Goal: Feedback & Contribution: Submit feedback/report problem

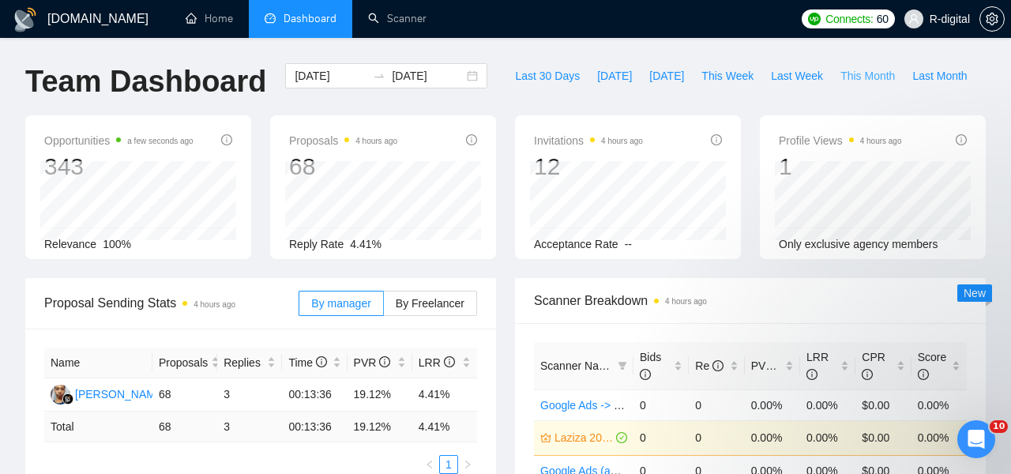
click at [884, 75] on span "This Month" at bounding box center [867, 75] width 54 height 17
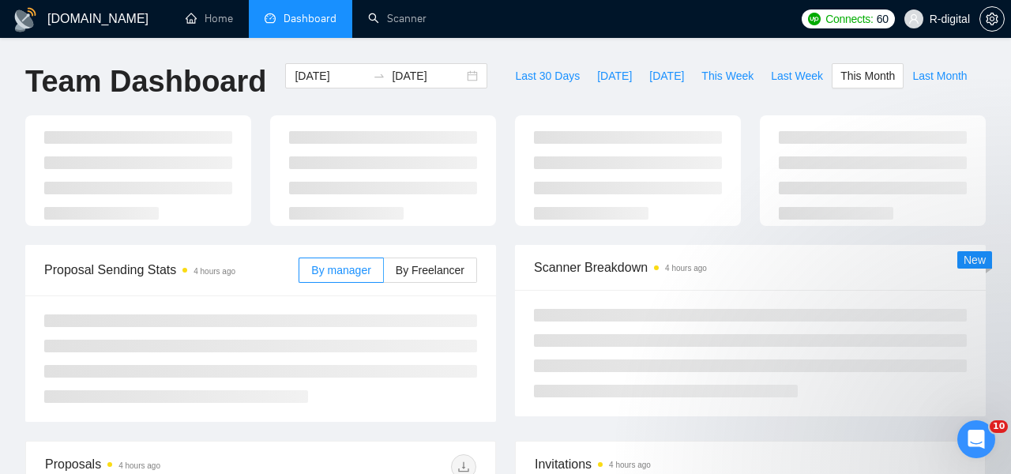
type input "[DATE]"
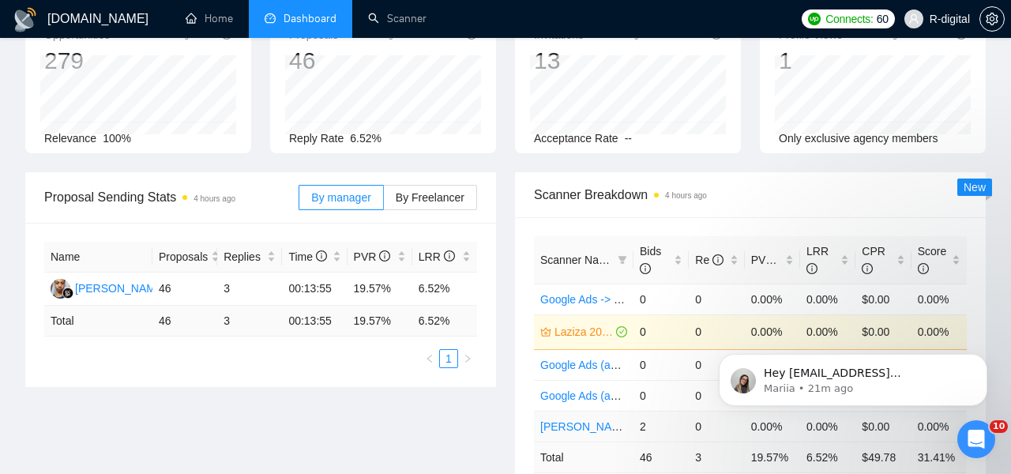
scroll to position [253, 0]
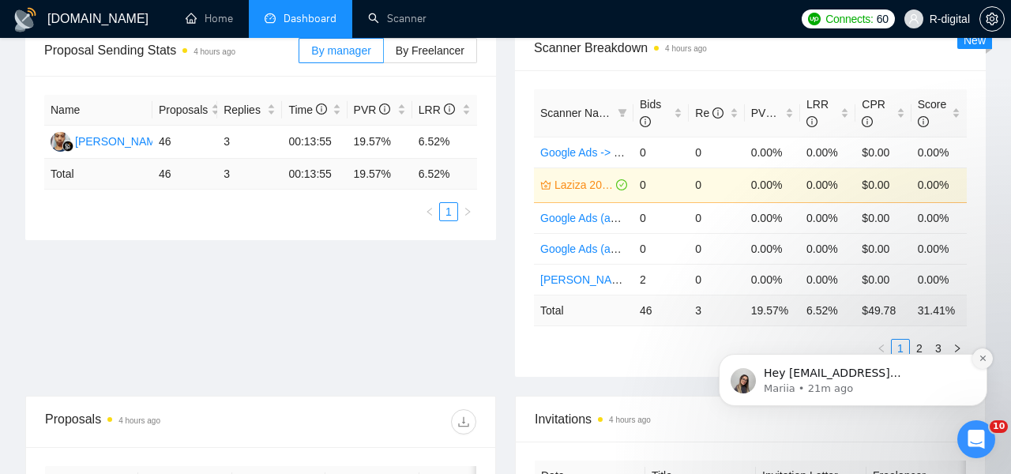
click at [978, 357] on icon "Dismiss notification" at bounding box center [982, 358] width 9 height 9
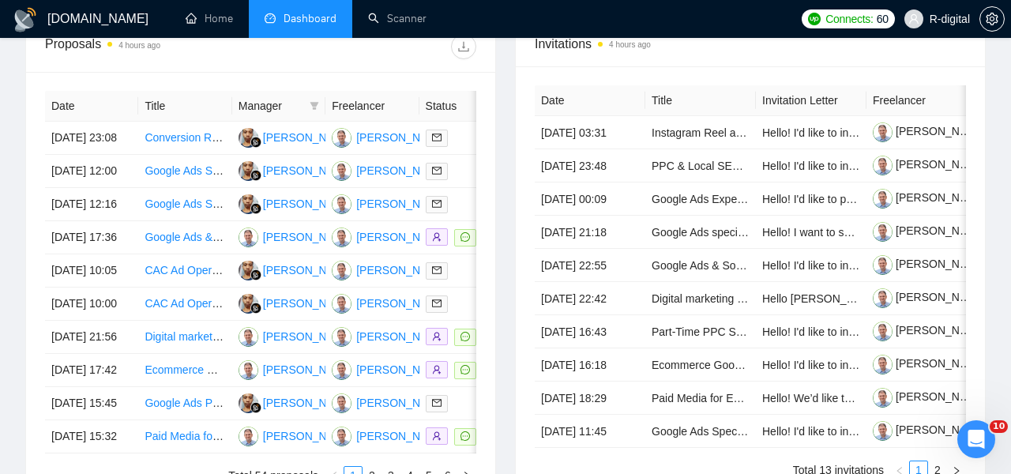
scroll to position [629, 0]
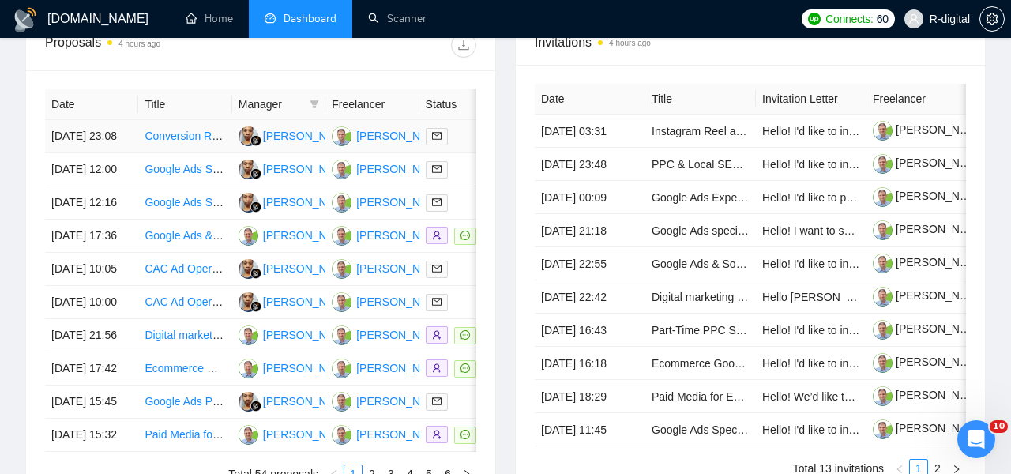
click at [162, 142] on link "Conversion Rate Optimization on Shopify Store" at bounding box center [259, 135] width 231 height 13
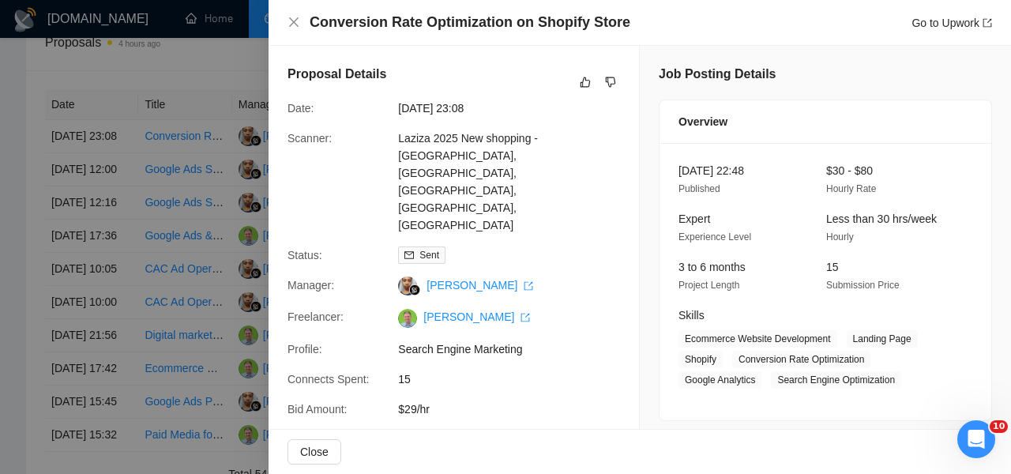
click at [505, 13] on h4 "Conversion Rate Optimization on Shopify Store" at bounding box center [470, 23] width 321 height 20
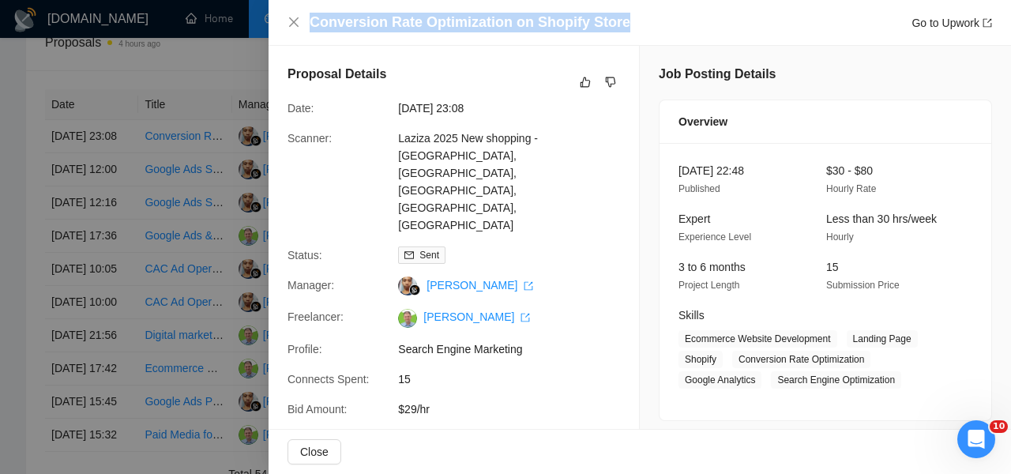
click at [505, 13] on h4 "Conversion Rate Optimization on Shopify Store" at bounding box center [470, 23] width 321 height 20
copy h4 "Conversion Rate Optimization on Shopify Store"
click at [581, 88] on button "button" at bounding box center [585, 82] width 19 height 19
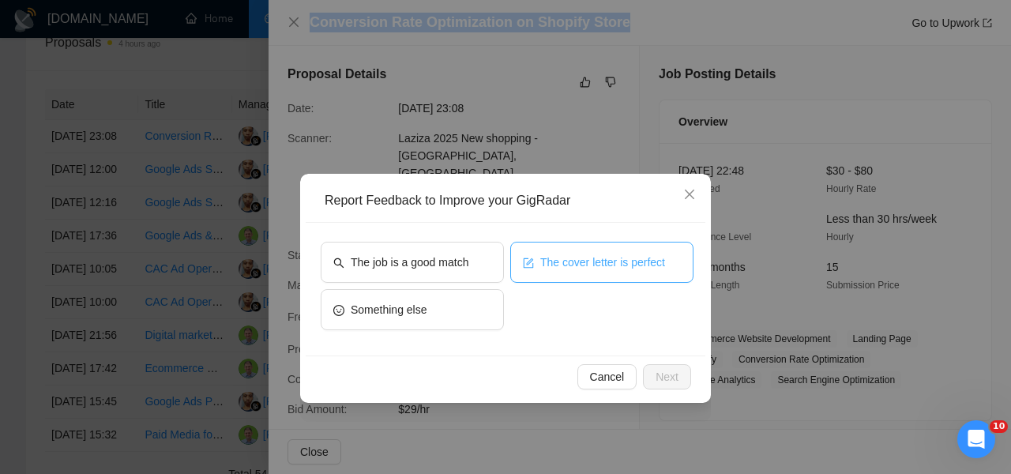
click at [594, 271] on button "The cover letter is perfect" at bounding box center [601, 262] width 183 height 41
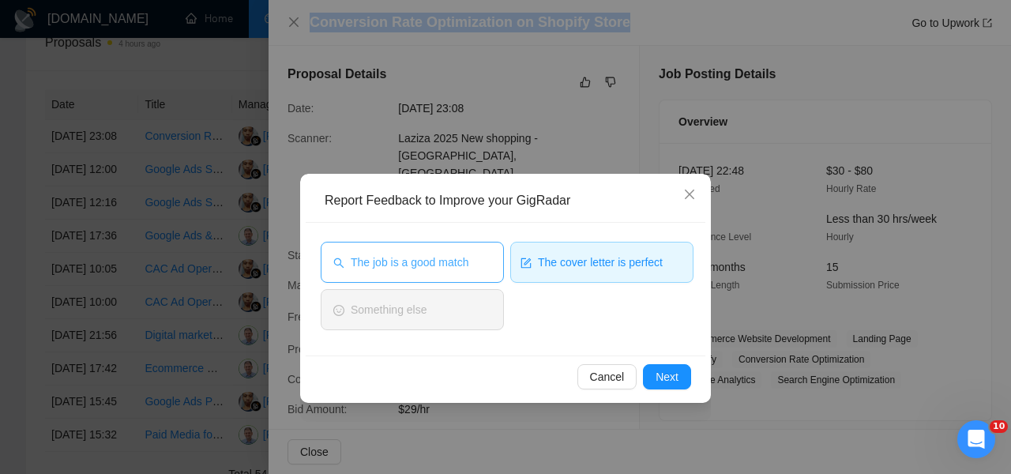
click at [419, 262] on span "The job is a good match" at bounding box center [410, 261] width 118 height 17
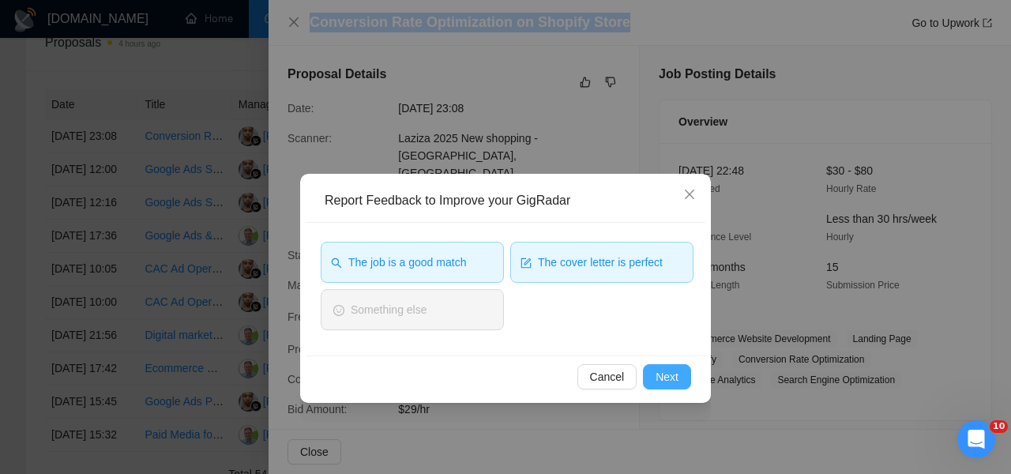
click at [660, 370] on span "Next" at bounding box center [666, 376] width 23 height 17
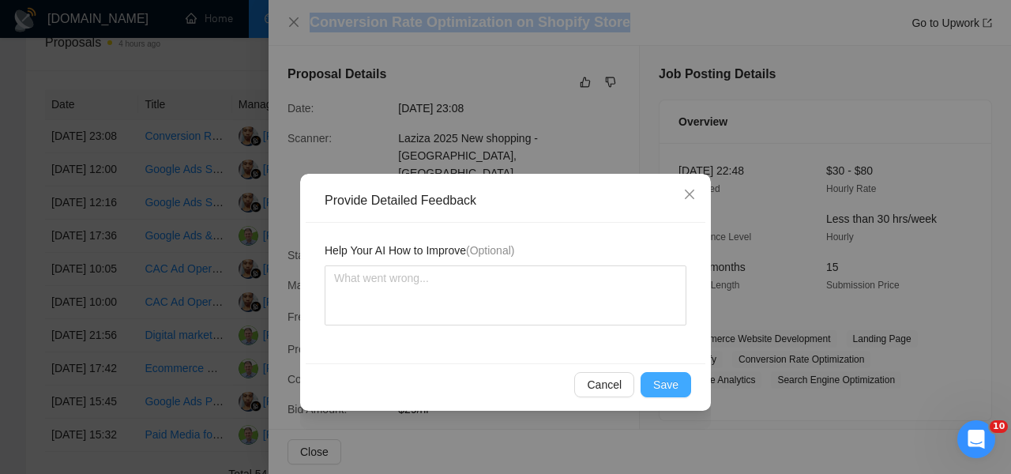
click at [652, 390] on button "Save" at bounding box center [665, 384] width 51 height 25
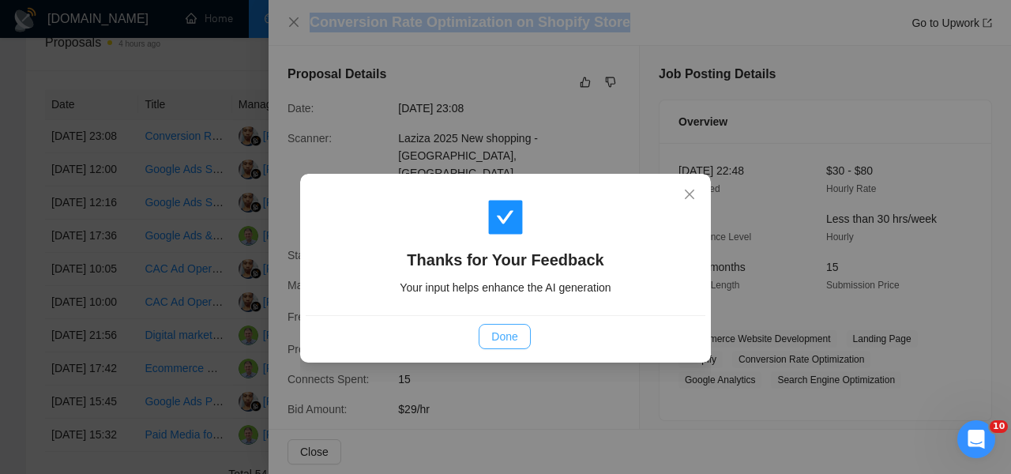
click at [506, 336] on span "Done" at bounding box center [504, 336] width 26 height 17
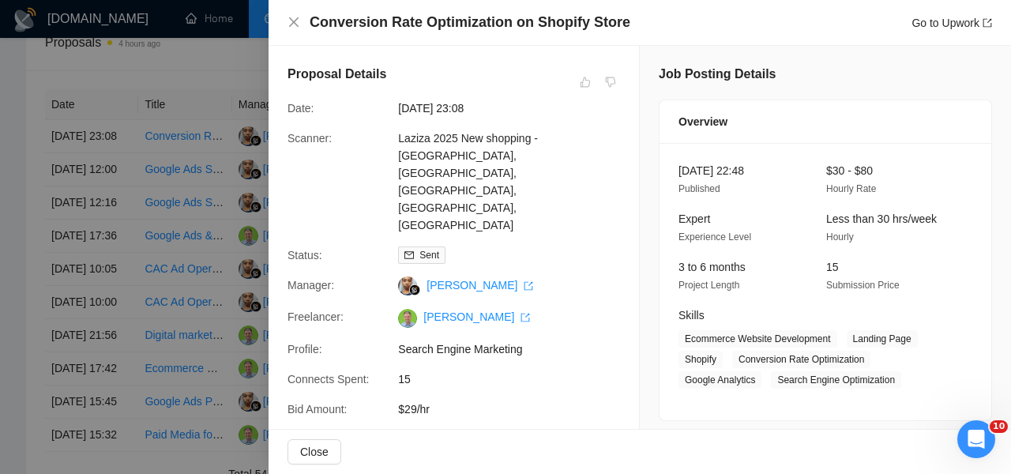
click at [163, 193] on div at bounding box center [505, 237] width 1011 height 474
